Goal: Task Accomplishment & Management: Manage account settings

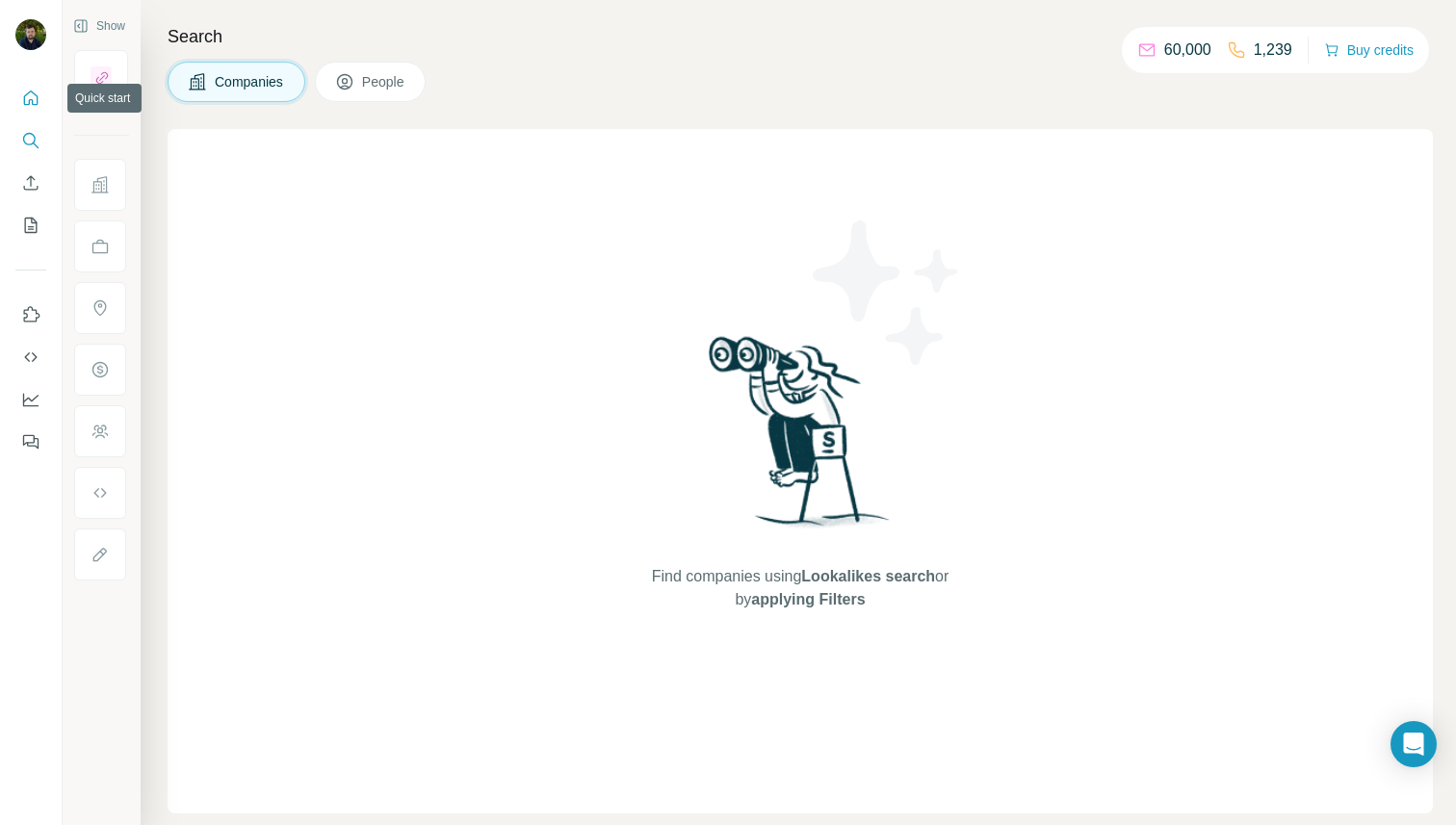
click at [29, 91] on icon "Quick start" at bounding box center [31, 99] width 20 height 20
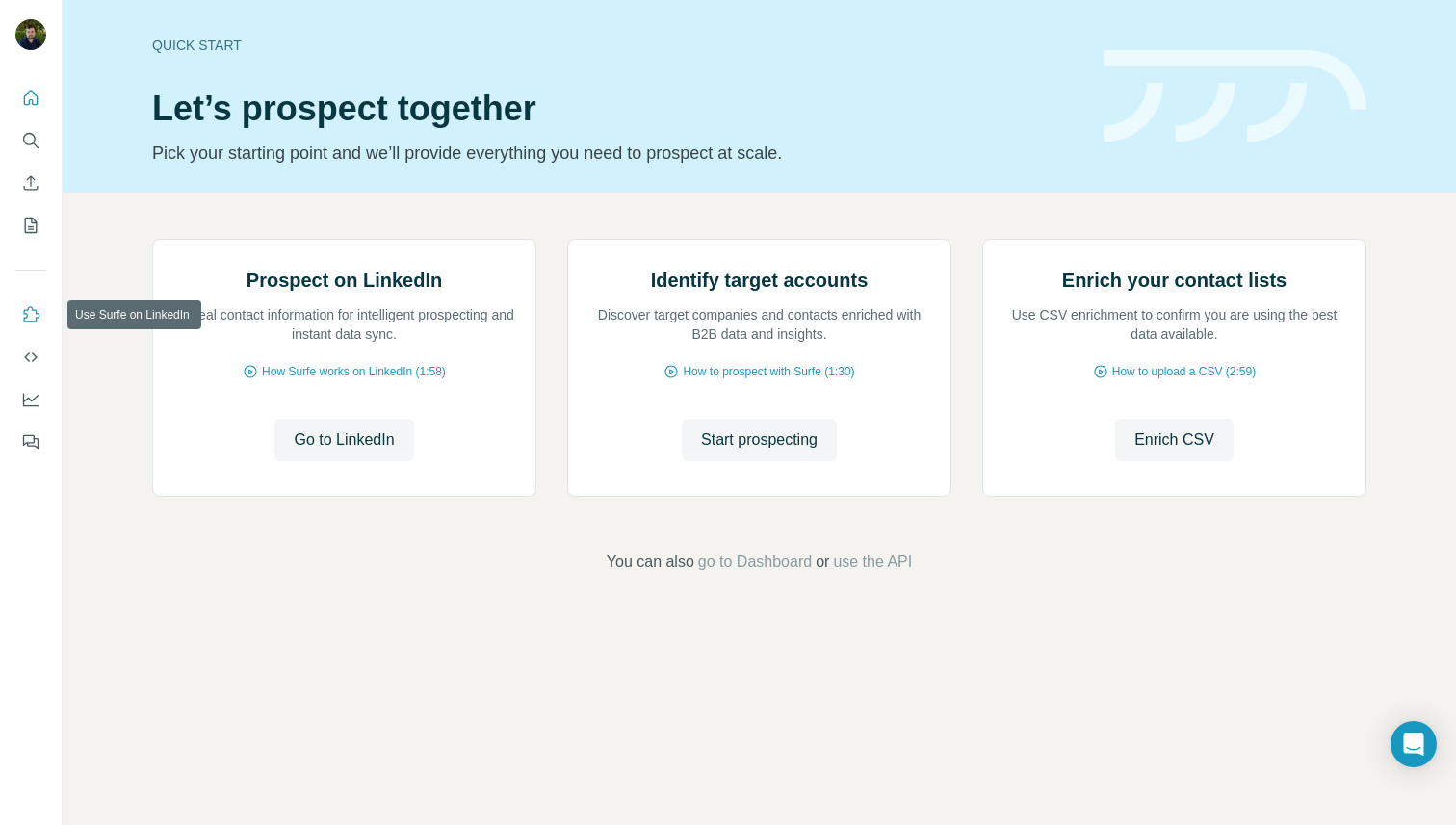
click at [33, 314] on icon "Use Surfe on LinkedIn" at bounding box center [31, 315] width 20 height 20
click at [34, 234] on icon "My lists" at bounding box center [31, 226] width 20 height 20
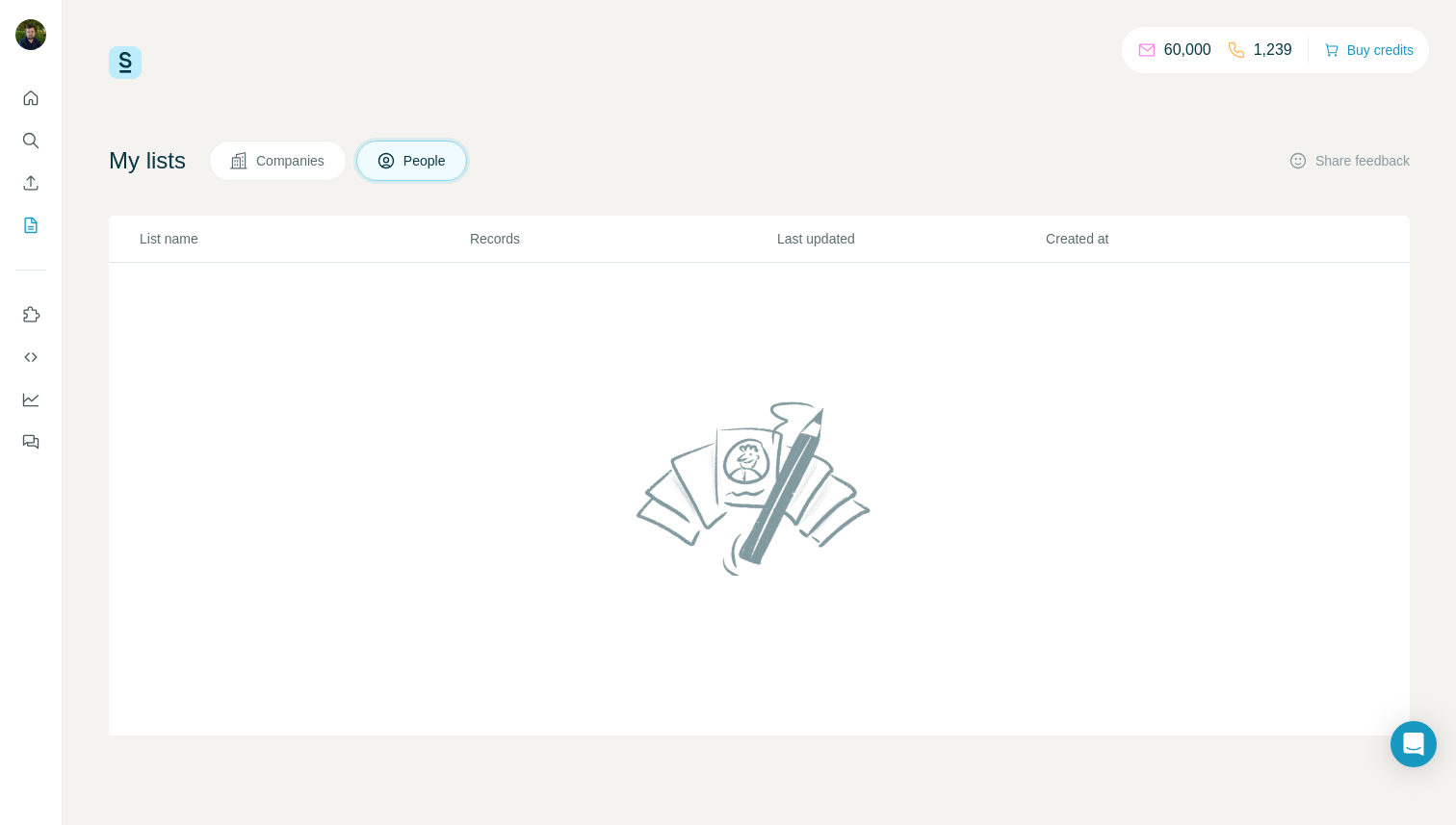
click at [242, 162] on icon at bounding box center [239, 161] width 20 height 20
click at [275, 172] on button "Companies" at bounding box center [278, 160] width 138 height 40
click at [296, 160] on span "Companies" at bounding box center [291, 161] width 70 height 20
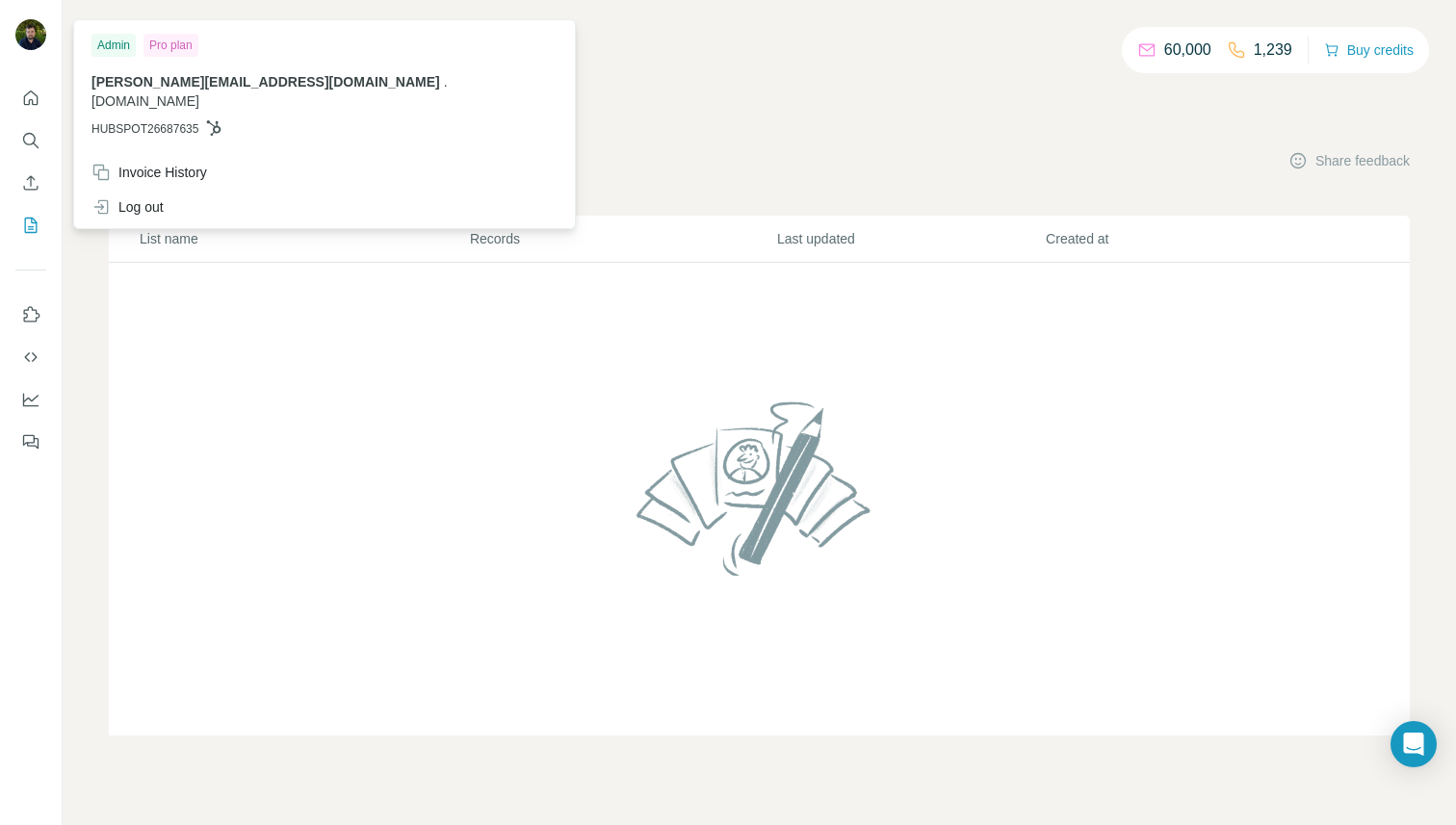
click at [37, 41] on img at bounding box center [31, 35] width 31 height 31
click at [166, 162] on div "Invoice History" at bounding box center [150, 172] width 115 height 20
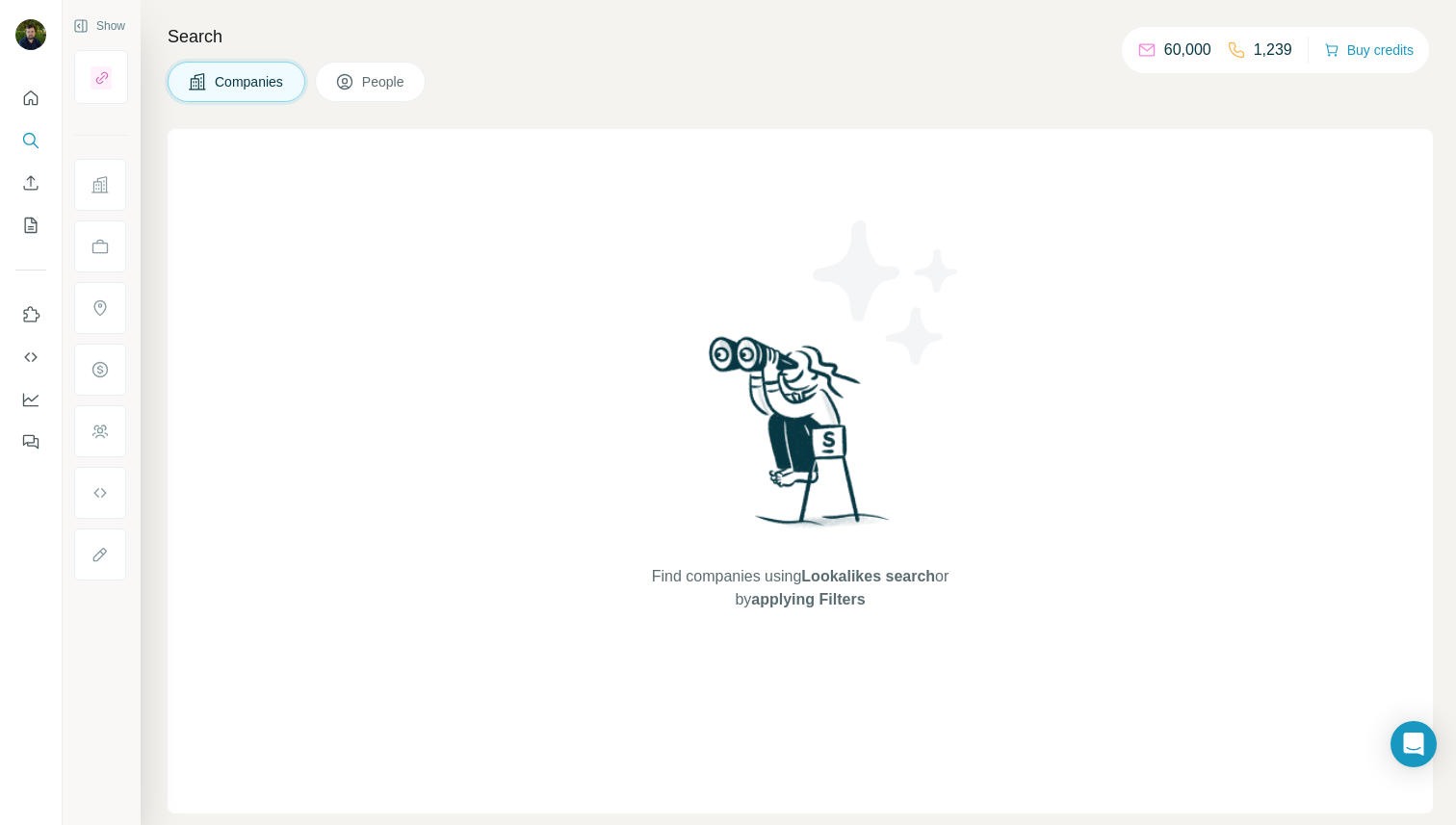
click at [1185, 56] on p "60,000" at bounding box center [1188, 50] width 47 height 23
click at [1048, 26] on h4 "Search" at bounding box center [800, 37] width 1265 height 27
click at [32, 401] on icon "Dashboard" at bounding box center [31, 399] width 16 height 8
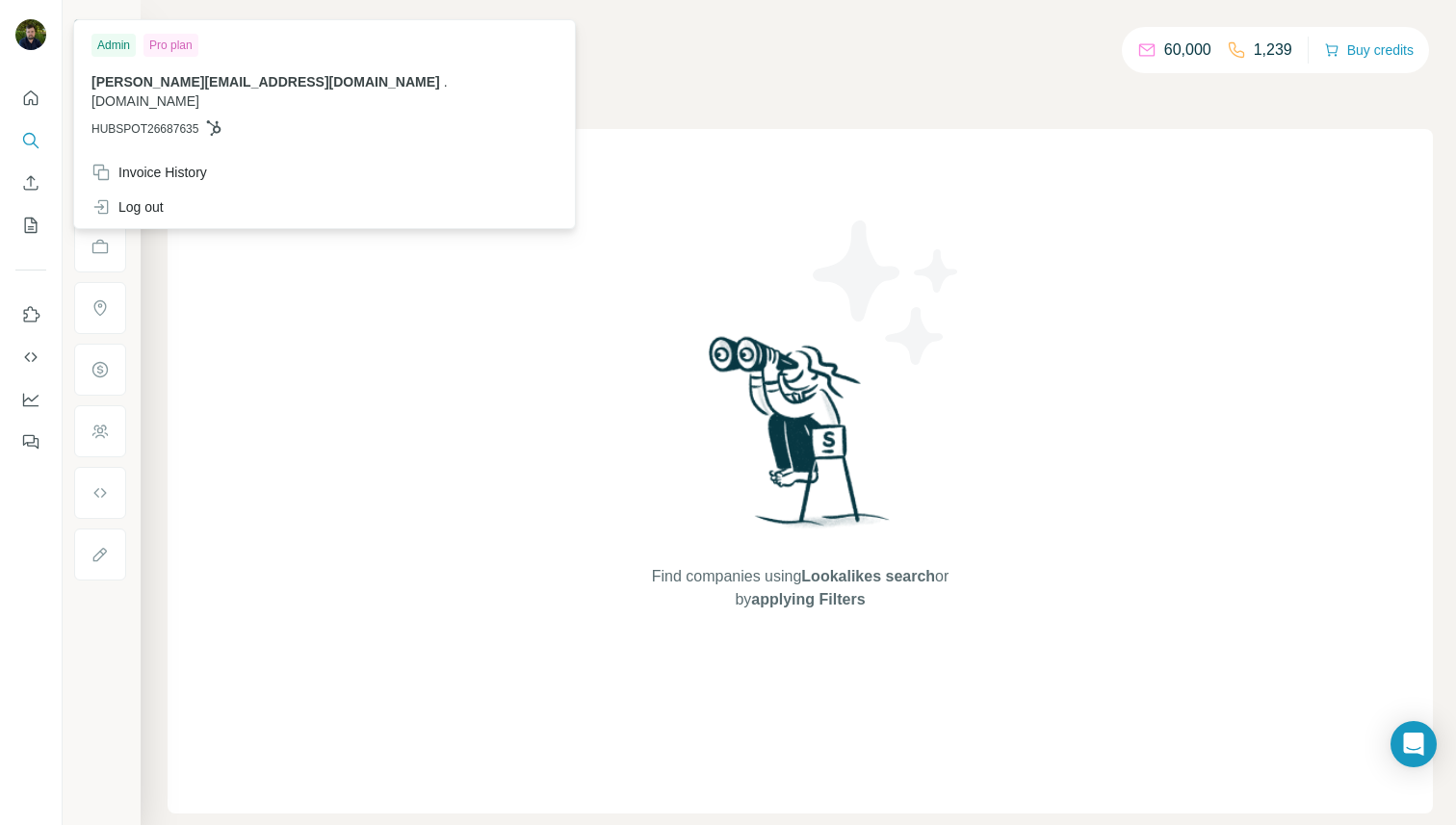
click at [17, 32] on img at bounding box center [31, 35] width 31 height 31
click at [20, 32] on img at bounding box center [31, 35] width 31 height 31
click at [147, 120] on span "HUBSPOT26687635" at bounding box center [145, 129] width 107 height 18
click at [35, 96] on icon "Quick start" at bounding box center [31, 99] width 20 height 20
